Goal: Transaction & Acquisition: Purchase product/service

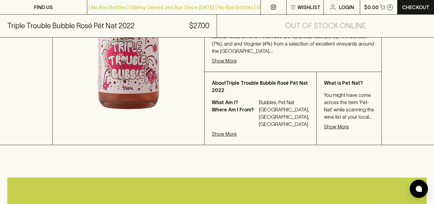
scroll to position [230, 0]
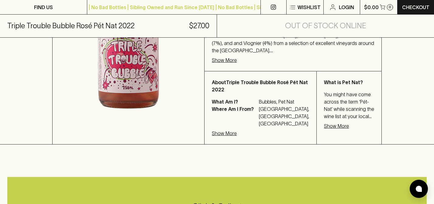
click at [237, 137] on p "Show More" at bounding box center [224, 133] width 25 height 7
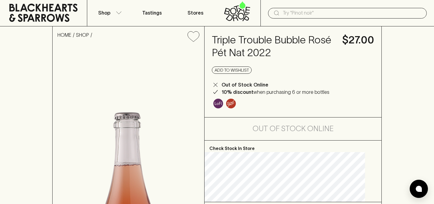
scroll to position [0, 0]
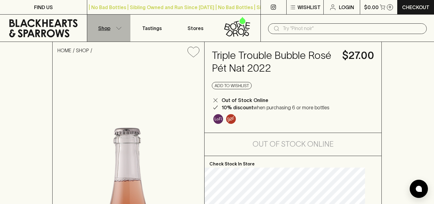
click at [108, 27] on p "Shop" at bounding box center [104, 28] width 12 height 7
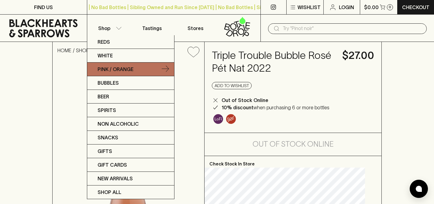
click at [108, 71] on p "Pink / Orange" at bounding box center [116, 69] width 36 height 7
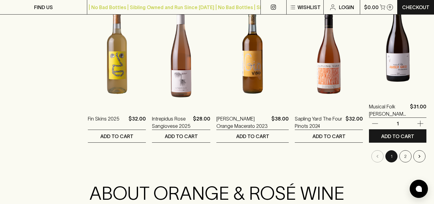
scroll to position [567, 0]
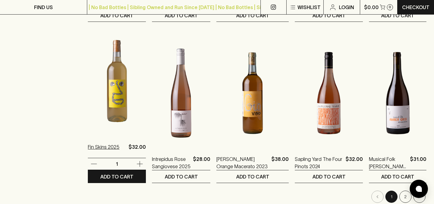
click at [103, 145] on p "Fin Skins 2025" at bounding box center [104, 150] width 32 height 15
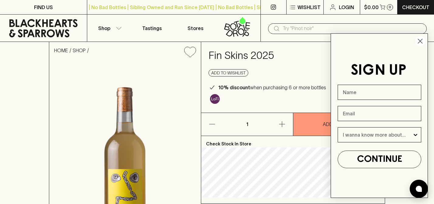
click at [243, 54] on h4 "Fin Skins 2025" at bounding box center [272, 55] width 127 height 13
click at [422, 37] on circle "Close dialog" at bounding box center [420, 41] width 10 height 10
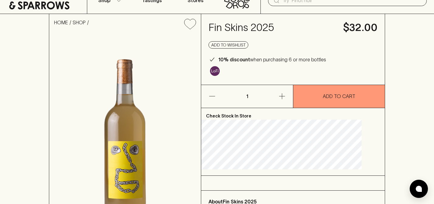
scroll to position [16, 0]
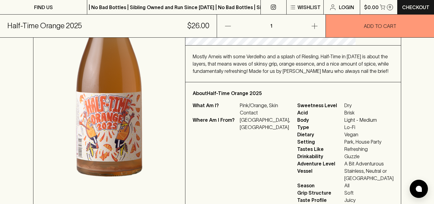
scroll to position [152, 0]
drag, startPoint x: 222, startPoint y: 79, endPoint x: 250, endPoint y: 79, distance: 28.3
click at [250, 74] on span "Mostly Arneis with some Verdelho and a splash of Riesling. Half-Time in [DATE] …" at bounding box center [291, 64] width 196 height 20
copy span "Konpira Maru"
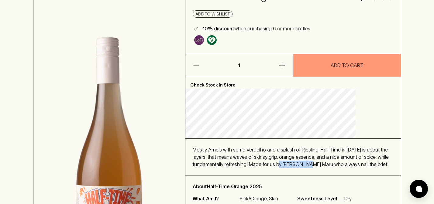
scroll to position [0, 0]
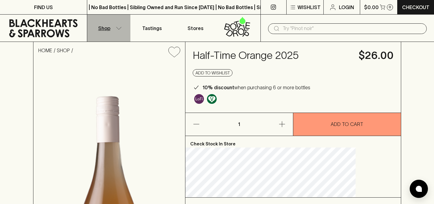
click at [112, 27] on button "Shop" at bounding box center [108, 28] width 43 height 27
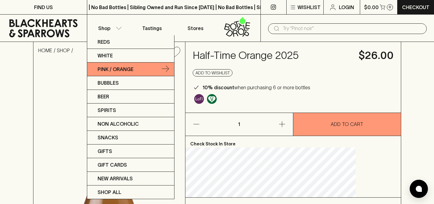
click at [113, 72] on p "Pink / Orange" at bounding box center [116, 69] width 36 height 7
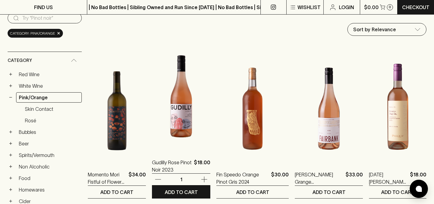
scroll to position [46, 0]
